Goal: Information Seeking & Learning: Learn about a topic

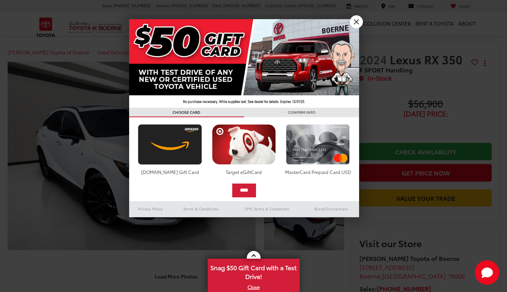
scroll to position [7, 0]
click at [358, 21] on link "X" at bounding box center [356, 21] width 13 height 13
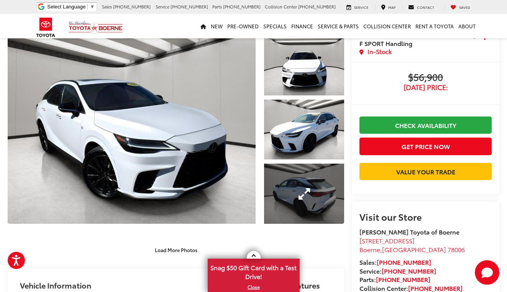
scroll to position [38, 0]
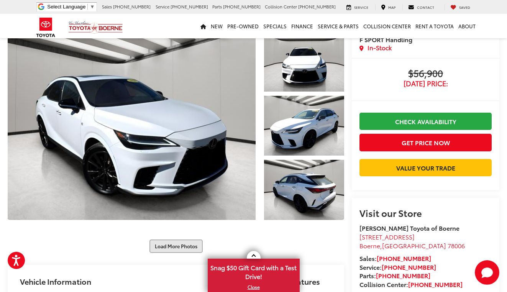
click at [175, 239] on button "Load More Photos" at bounding box center [175, 245] width 53 height 13
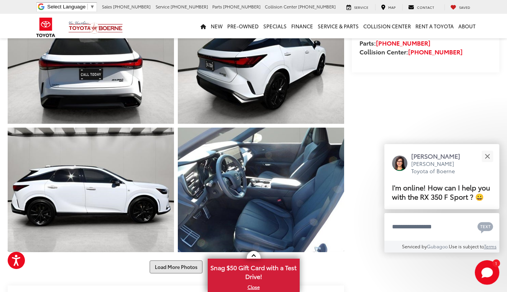
scroll to position [275, 0]
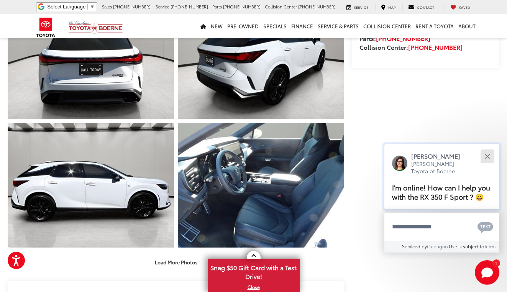
click at [485, 148] on button "Close" at bounding box center [487, 156] width 16 height 16
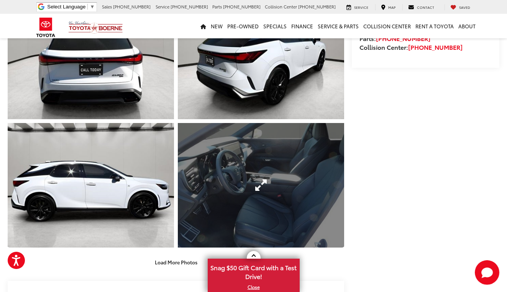
click at [240, 170] on link "Expand Photo 7" at bounding box center [261, 185] width 166 height 125
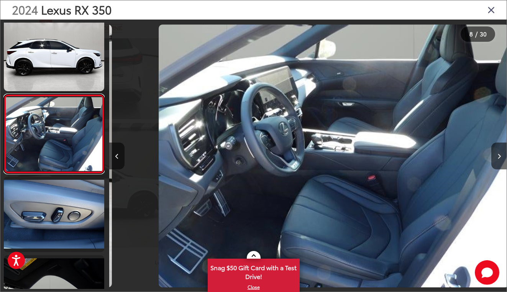
scroll to position [0, 2779]
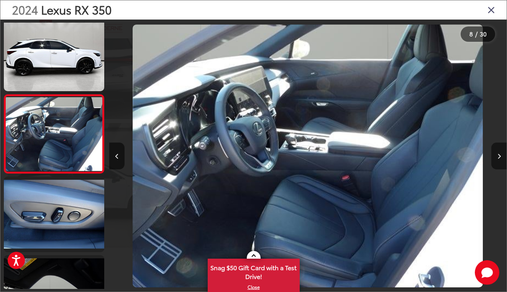
click at [496, 163] on button "Next image" at bounding box center [498, 155] width 15 height 27
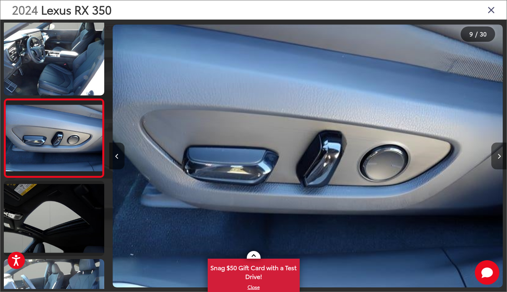
scroll to position [556, 0]
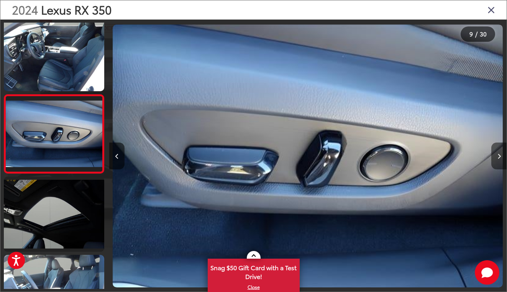
click at [496, 163] on button "Next image" at bounding box center [498, 155] width 15 height 27
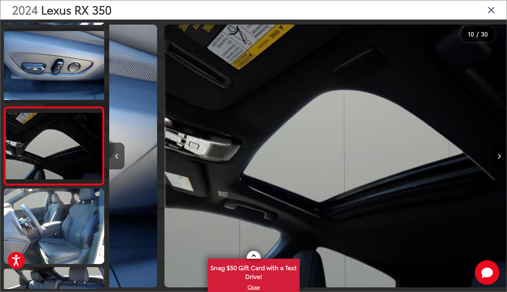
scroll to position [634, 0]
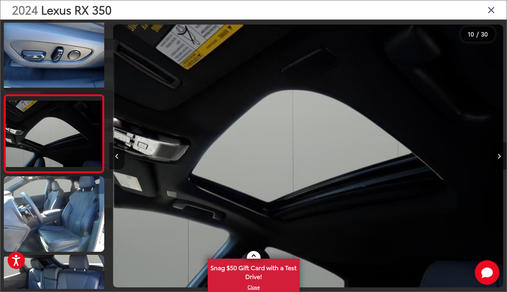
click at [496, 163] on button "Next image" at bounding box center [498, 155] width 15 height 27
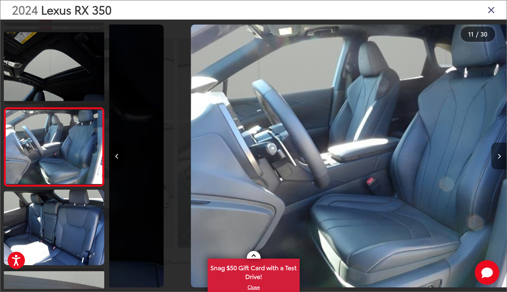
scroll to position [712, 0]
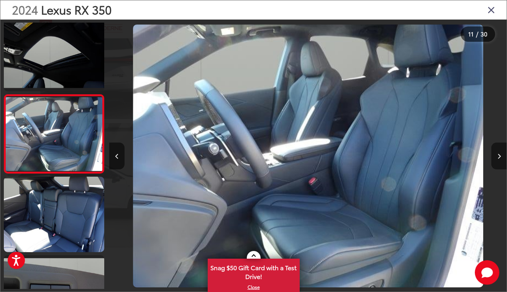
click at [496, 163] on button "Next image" at bounding box center [498, 155] width 15 height 27
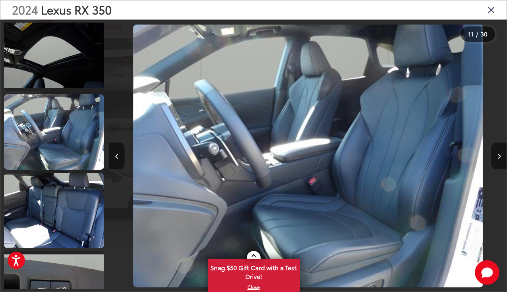
scroll to position [791, 0]
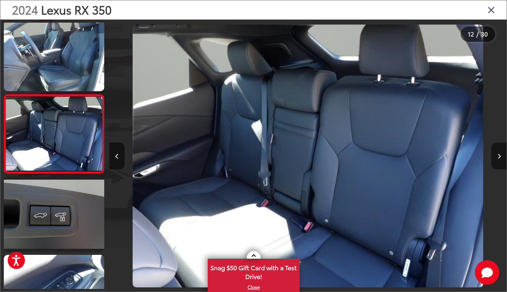
click at [496, 163] on button "Next image" at bounding box center [498, 155] width 15 height 27
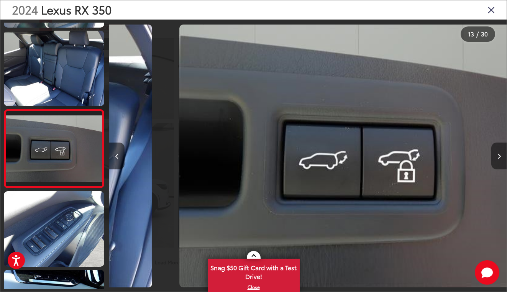
scroll to position [869, 0]
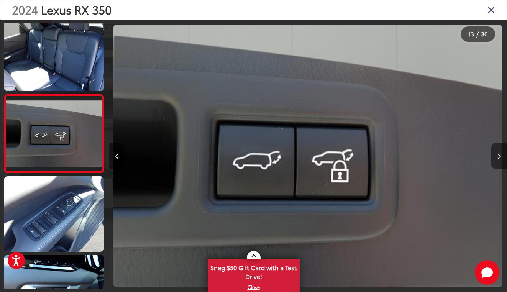
click at [496, 163] on button "Next image" at bounding box center [498, 155] width 15 height 27
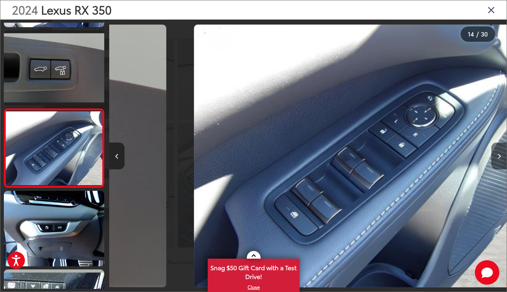
scroll to position [947, 0]
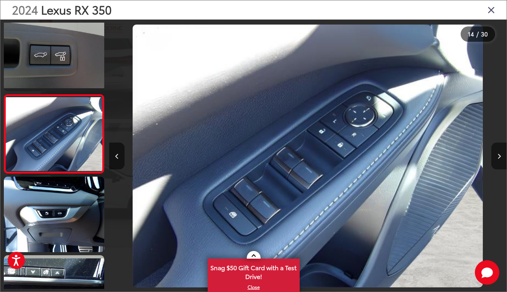
click at [496, 163] on button "Next image" at bounding box center [498, 155] width 15 height 27
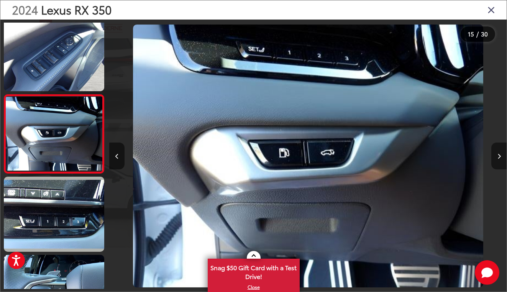
scroll to position [1026, 0]
click at [496, 163] on button "Next image" at bounding box center [498, 155] width 15 height 27
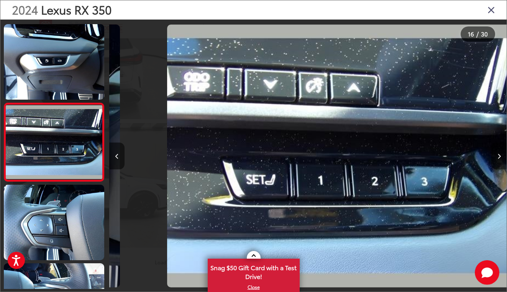
scroll to position [1104, 0]
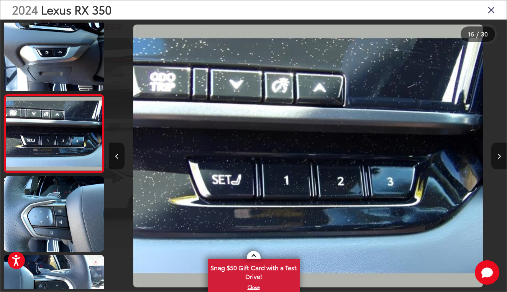
click at [496, 163] on button "Next image" at bounding box center [498, 155] width 15 height 27
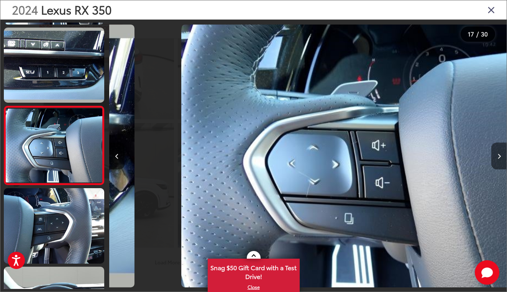
scroll to position [1182, 0]
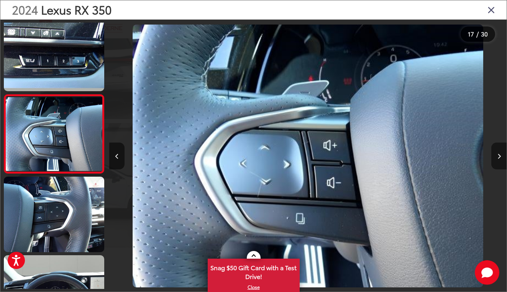
click at [496, 163] on button "Next image" at bounding box center [498, 155] width 15 height 27
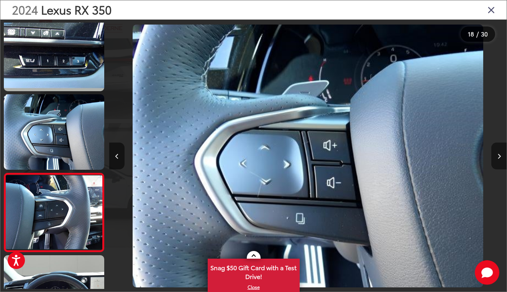
scroll to position [1261, 0]
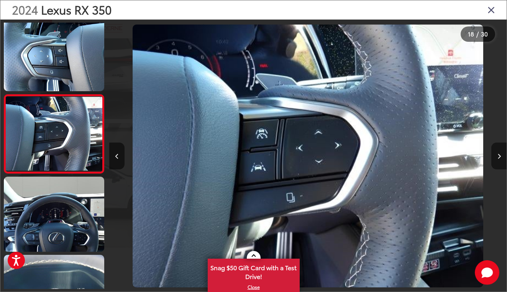
click at [496, 163] on button "Next image" at bounding box center [498, 155] width 15 height 27
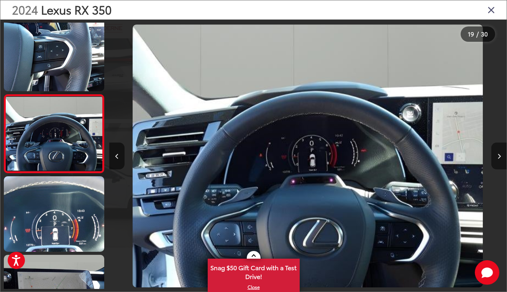
scroll to position [0, 0]
click at [496, 163] on button "Next image" at bounding box center [498, 155] width 15 height 27
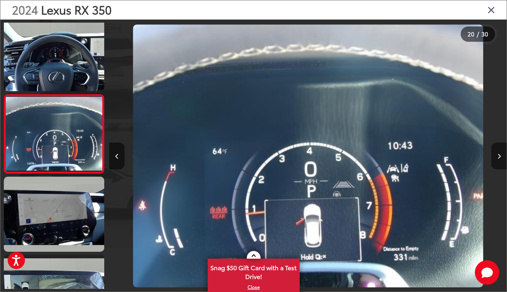
click at [496, 163] on button "Next image" at bounding box center [498, 155] width 15 height 27
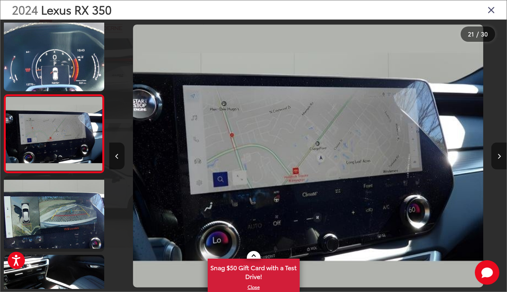
click at [496, 163] on button "Next image" at bounding box center [498, 155] width 15 height 27
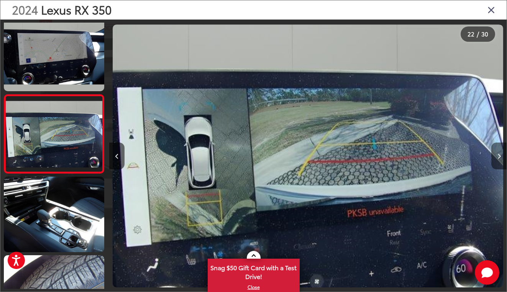
click at [496, 163] on button "Next image" at bounding box center [498, 155] width 15 height 27
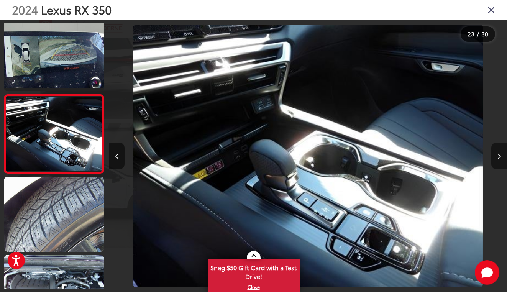
click at [496, 163] on button "Next image" at bounding box center [498, 155] width 15 height 27
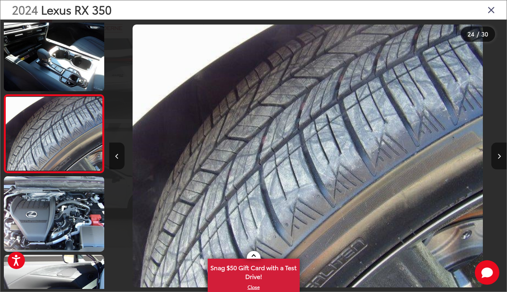
click at [496, 163] on button "Next image" at bounding box center [498, 155] width 15 height 27
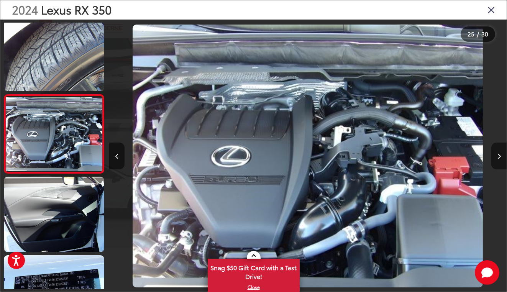
click at [496, 163] on button "Next image" at bounding box center [498, 155] width 15 height 27
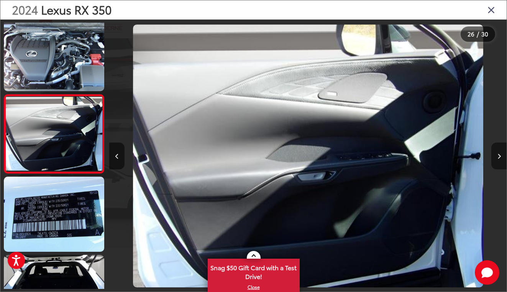
click at [496, 163] on button "Next image" at bounding box center [498, 155] width 15 height 27
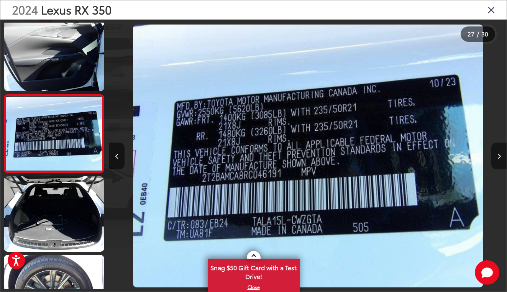
click at [496, 163] on button "Next image" at bounding box center [498, 155] width 15 height 27
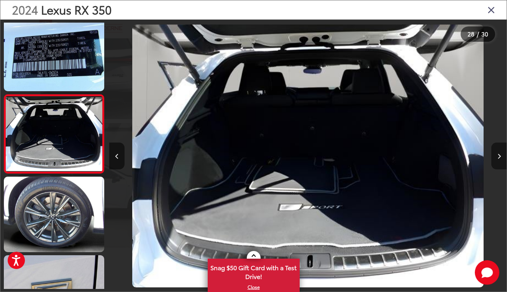
click at [496, 163] on button "Next image" at bounding box center [498, 155] width 15 height 27
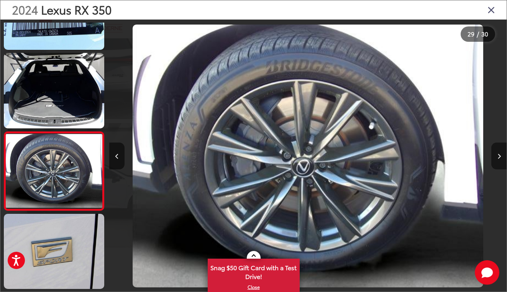
click at [496, 163] on button "Next image" at bounding box center [498, 155] width 15 height 27
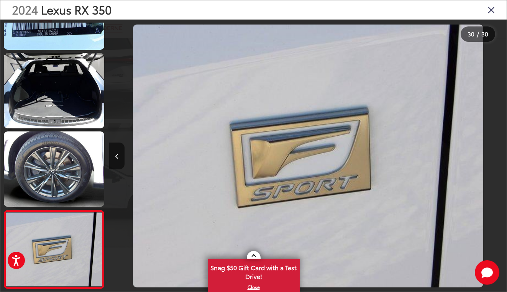
click at [496, 163] on div at bounding box center [456, 156] width 99 height 273
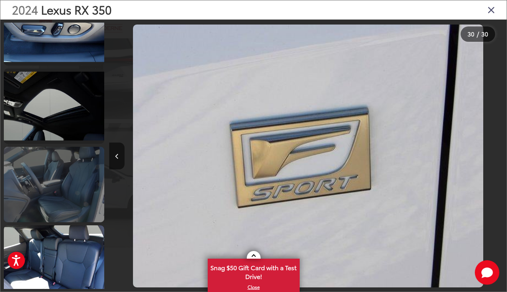
click at [64, 162] on link at bounding box center [54, 184] width 100 height 75
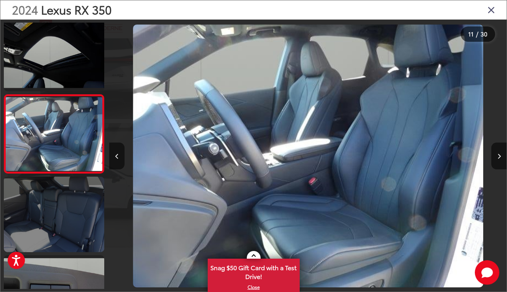
click at [55, 226] on link at bounding box center [54, 213] width 100 height 75
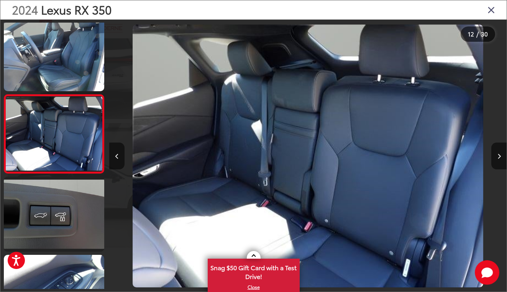
click at [491, 9] on icon "Close gallery" at bounding box center [491, 10] width 8 height 10
